Goal: Browse casually: Explore the website without a specific task or goal

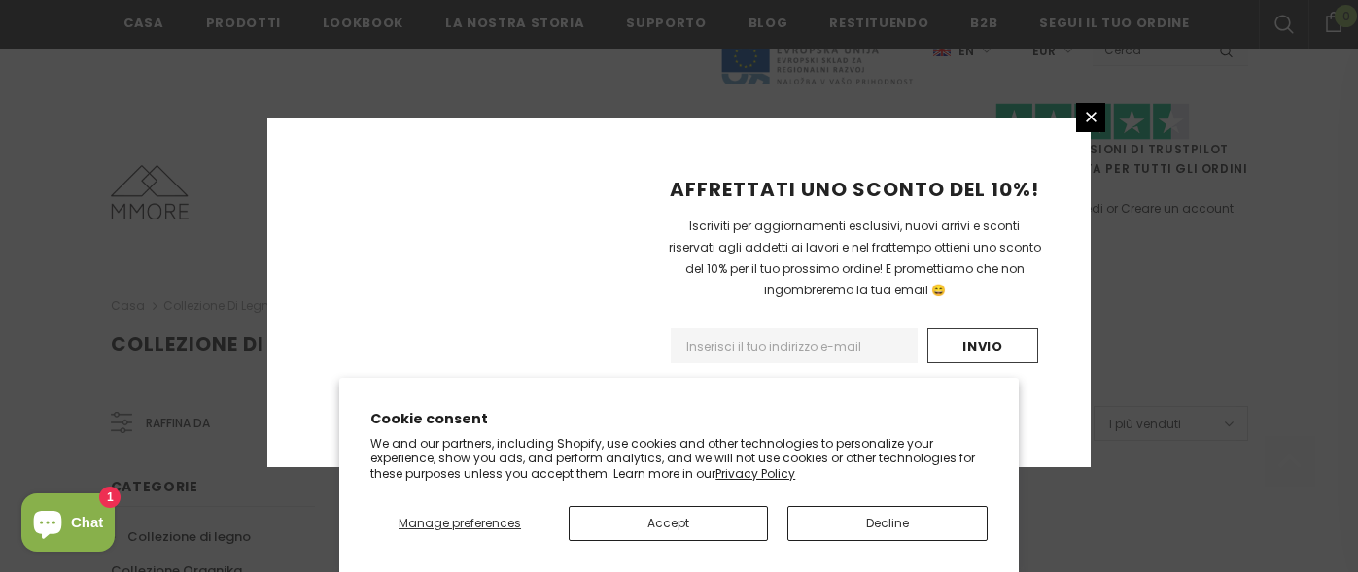
scroll to position [1420, 0]
